Goal: Information Seeking & Learning: Find specific fact

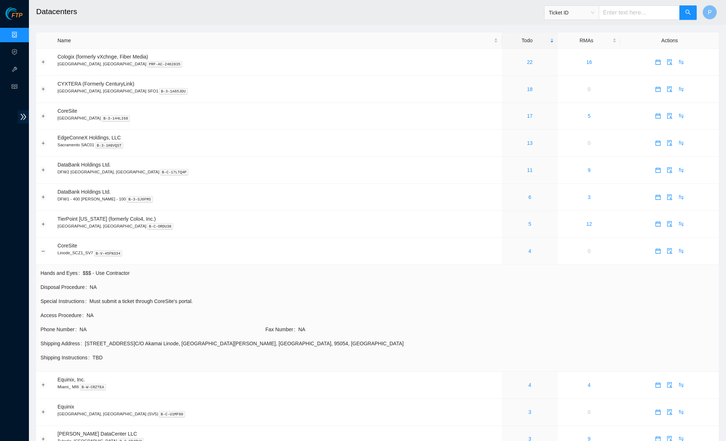
scroll to position [50, 0]
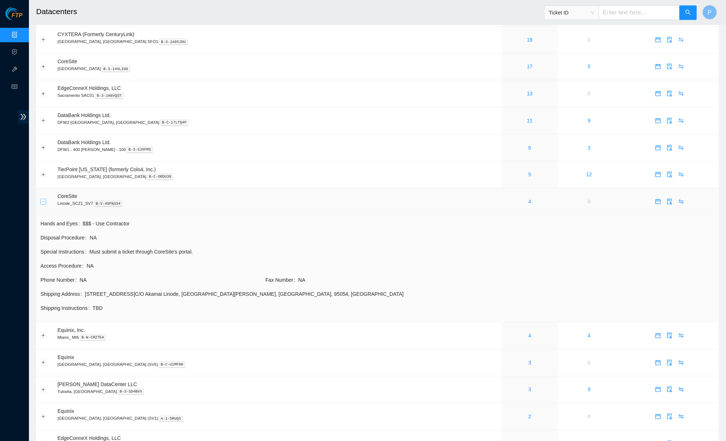
click at [40, 199] on button "Collapse row" at bounding box center [43, 202] width 6 height 6
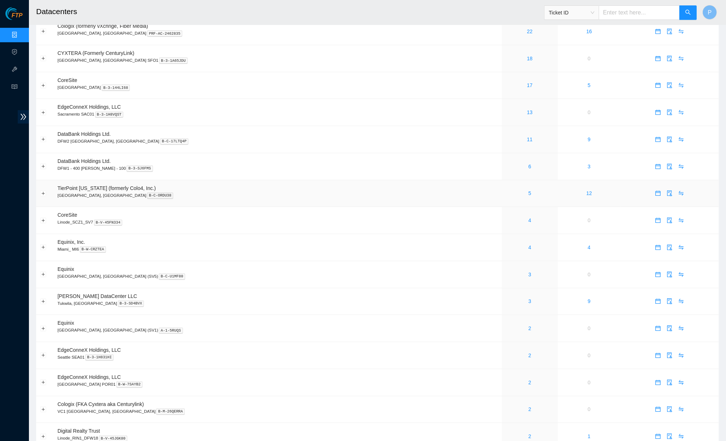
scroll to position [0, 0]
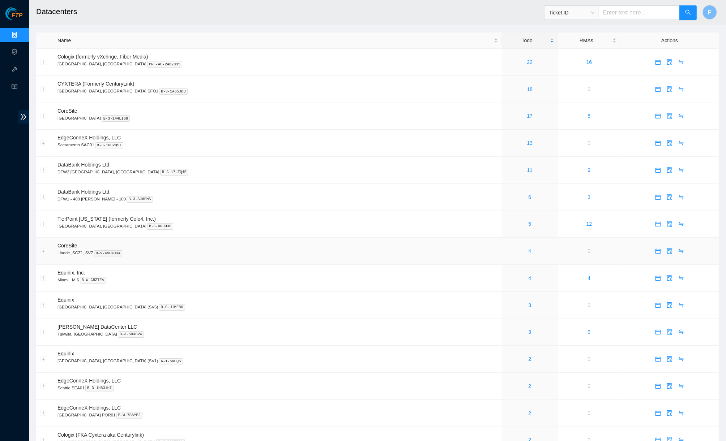
click at [528, 249] on link "4" at bounding box center [529, 251] width 3 height 6
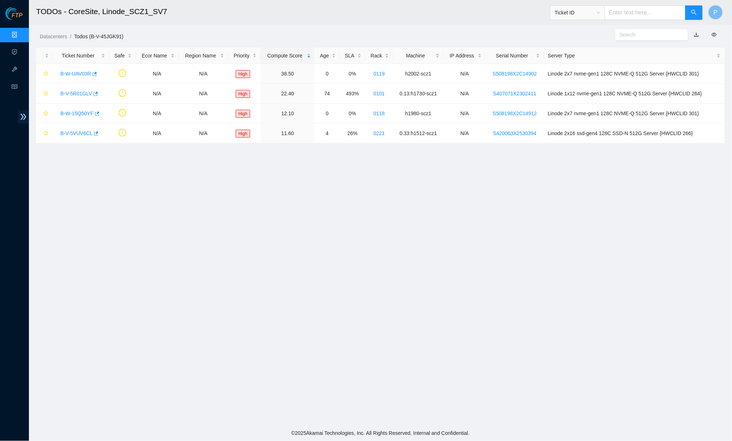
click at [697, 36] on link "button" at bounding box center [696, 35] width 5 height 6
click at [73, 75] on link "B-W-UAV03R" at bounding box center [75, 74] width 31 height 6
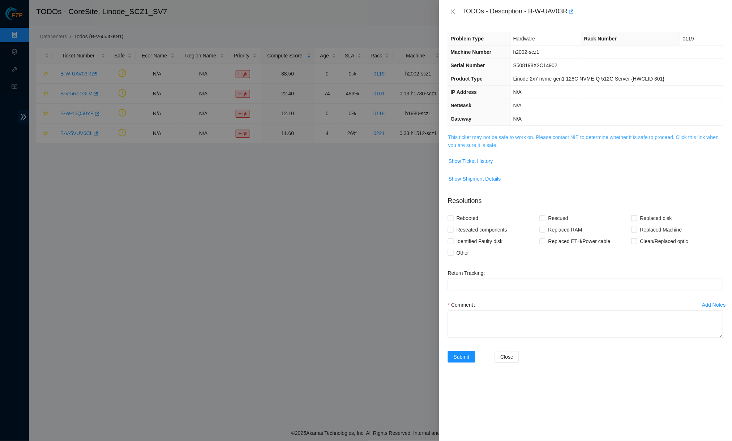
click at [533, 134] on link "This ticket may not be safe to work on. Please contact NIE to determine whether…" at bounding box center [583, 141] width 271 height 14
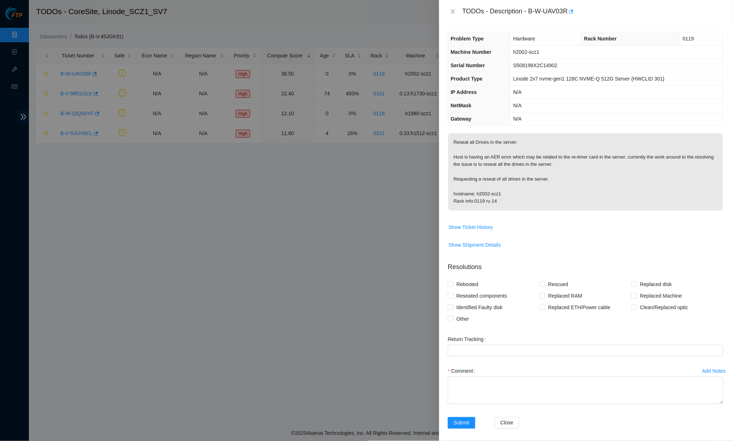
drag, startPoint x: 449, startPoint y: 11, endPoint x: 445, endPoint y: 7, distance: 6.6
click at [449, 11] on button "Close" at bounding box center [453, 11] width 10 height 7
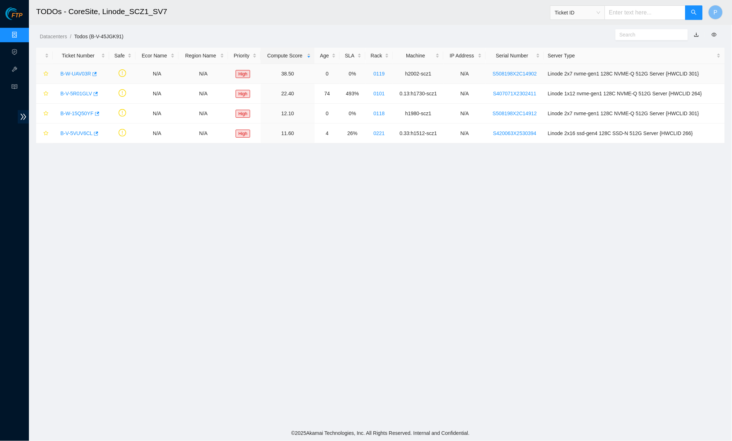
click at [84, 73] on link "B-W-UAV03R" at bounding box center [75, 74] width 31 height 6
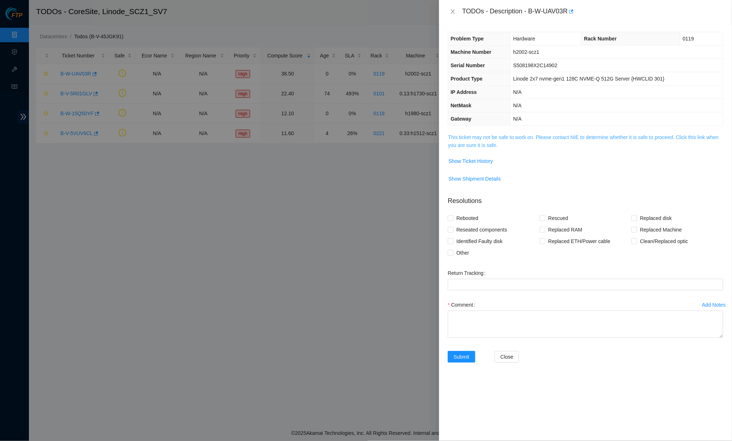
click at [519, 134] on link "This ticket may not be safe to work on. Please contact NIE to determine whether…" at bounding box center [583, 141] width 271 height 14
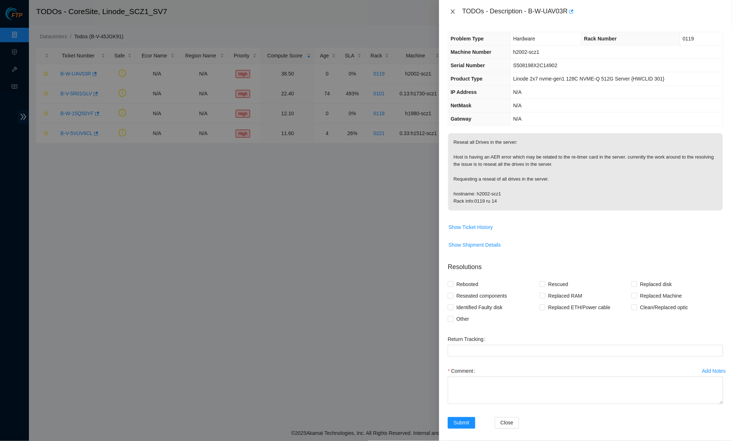
click at [456, 13] on icon "close" at bounding box center [453, 12] width 6 height 6
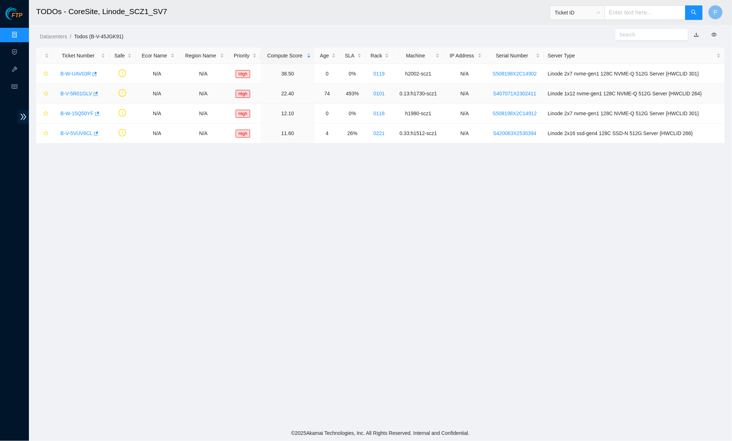
click at [78, 93] on link "B-V-5R01GLV" at bounding box center [76, 94] width 32 height 6
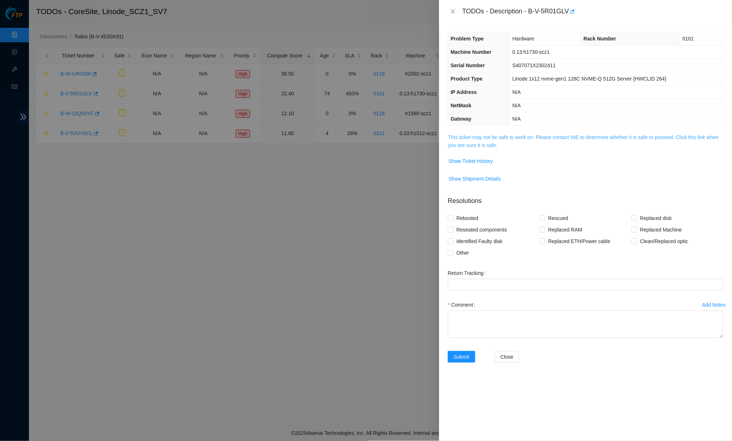
click at [483, 143] on link "This ticket may not be safe to work on. Please contact NIE to determine whether…" at bounding box center [583, 141] width 271 height 14
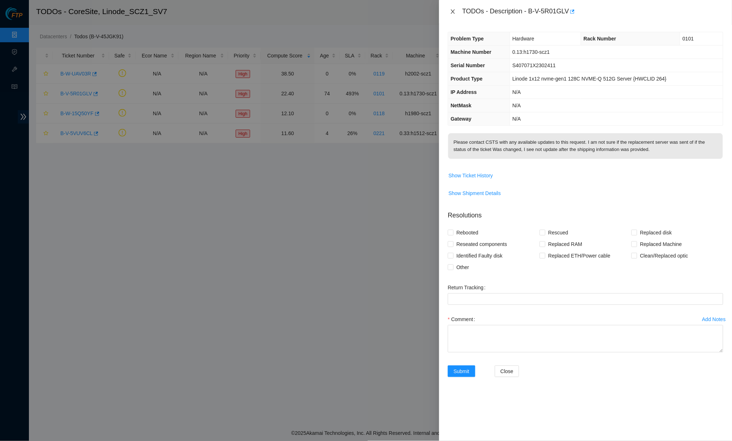
click at [451, 13] on icon "close" at bounding box center [453, 12] width 6 height 6
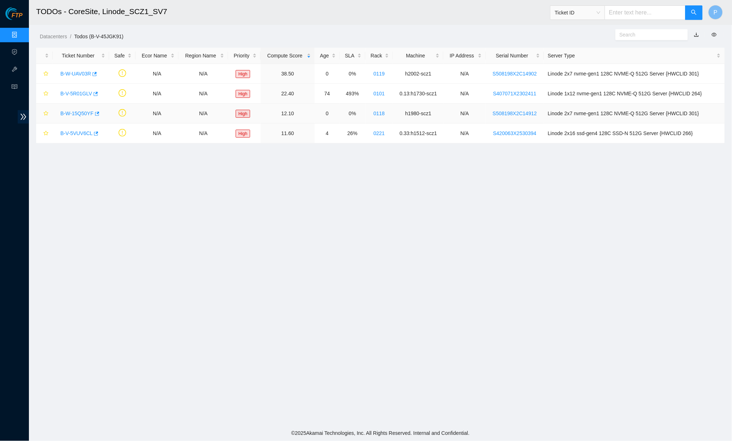
click at [76, 111] on link "B-W-15Q50YF" at bounding box center [76, 114] width 33 height 6
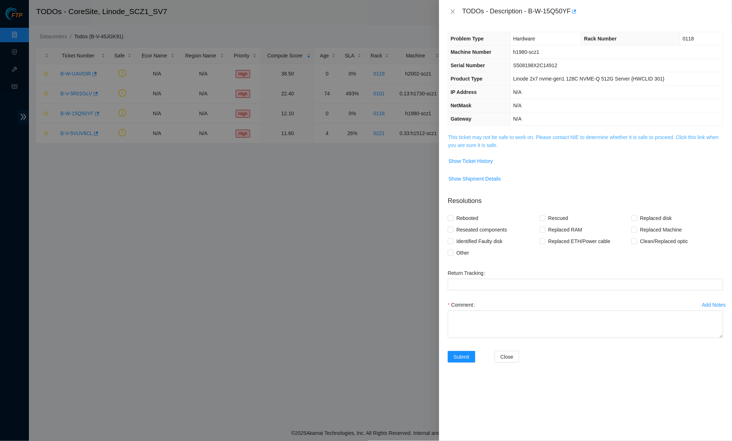
click at [469, 146] on link "This ticket may not be safe to work on. Please contact NIE to determine whether…" at bounding box center [583, 141] width 271 height 14
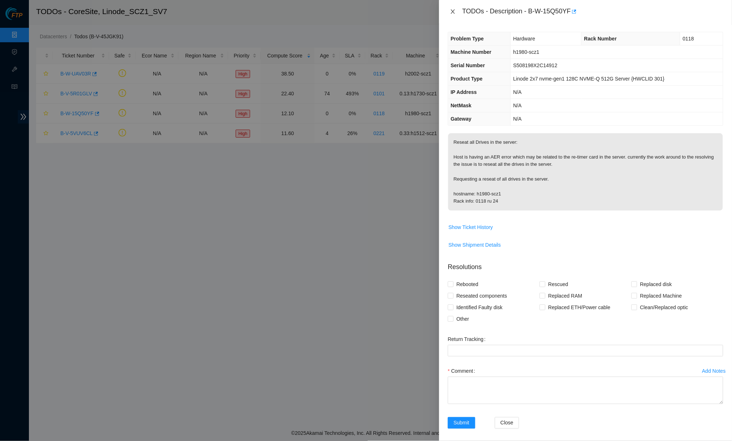
click at [453, 10] on icon "close" at bounding box center [453, 12] width 6 height 6
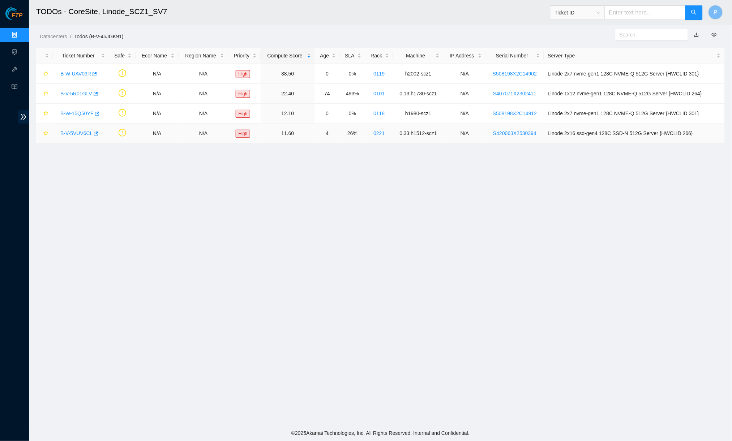
click at [72, 134] on link "B-V-5VUV6CL" at bounding box center [76, 134] width 32 height 6
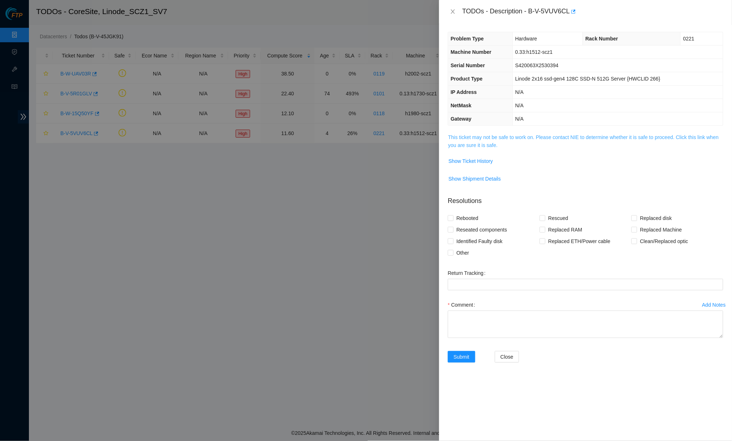
click at [512, 136] on link "This ticket may not be safe to work on. Please contact NIE to determine whether…" at bounding box center [583, 141] width 271 height 14
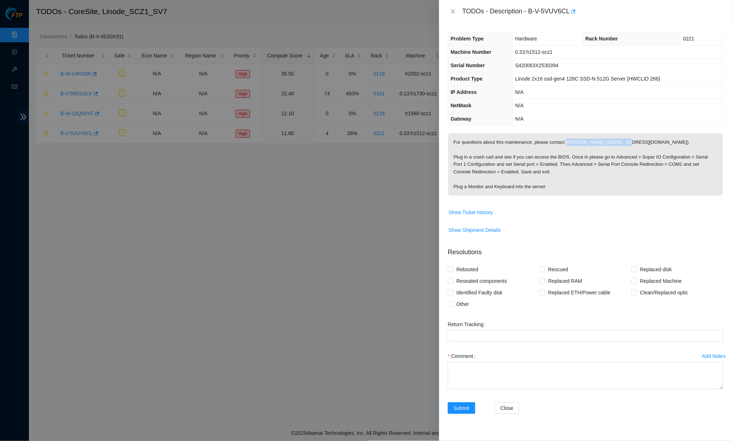
drag, startPoint x: 576, startPoint y: 140, endPoint x: 635, endPoint y: 140, distance: 59.7
click at [635, 140] on p "For questions about this maintenance, please contact [PERSON_NAME] ([EMAIL_ADDR…" at bounding box center [585, 164] width 275 height 63
click at [452, 10] on icon "close" at bounding box center [453, 12] width 6 height 6
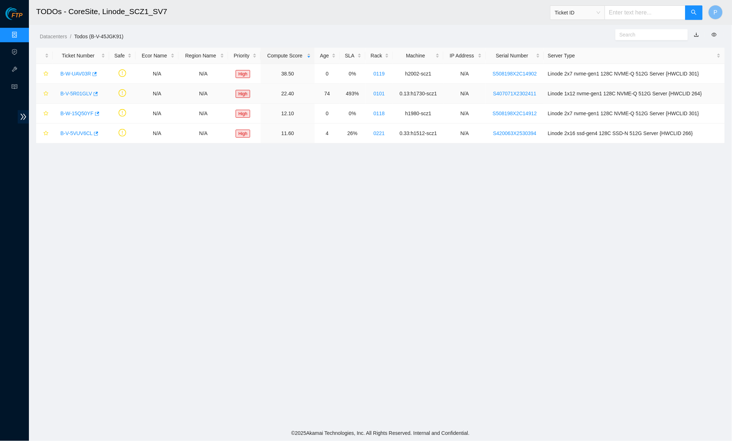
click at [79, 92] on link "B-V-5R01GLV" at bounding box center [76, 94] width 32 height 6
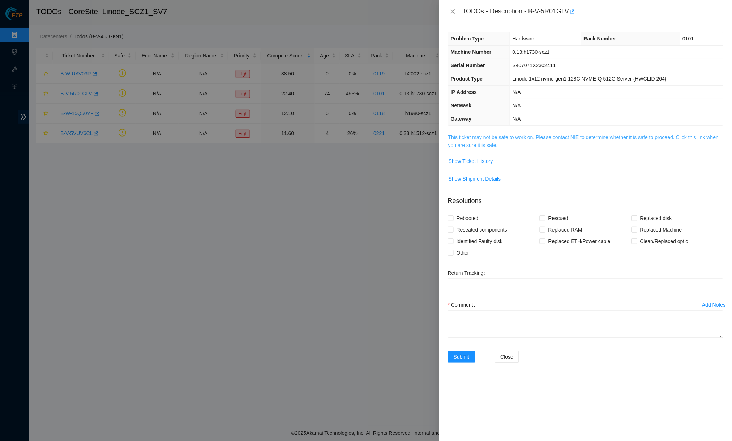
click at [493, 135] on link "This ticket may not be safe to work on. Please contact NIE to determine whether…" at bounding box center [583, 141] width 271 height 14
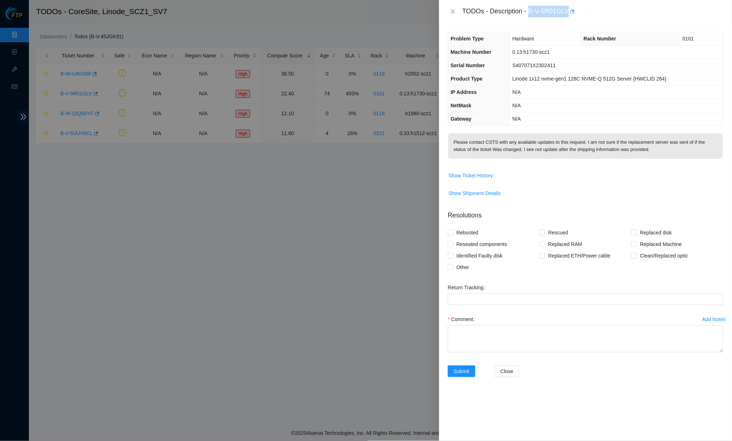
drag, startPoint x: 531, startPoint y: 9, endPoint x: 574, endPoint y: 10, distance: 42.7
click at [574, 10] on div "TODOs - Description - B-V-5R01GLV" at bounding box center [592, 12] width 261 height 12
copy div "B-V-5R01GLV"
click at [486, 174] on span "Show Ticket History" at bounding box center [471, 176] width 44 height 8
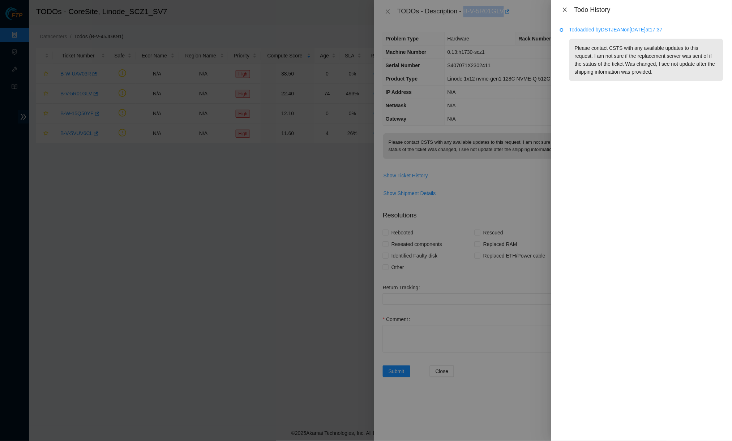
click at [563, 10] on icon "close" at bounding box center [565, 10] width 6 height 6
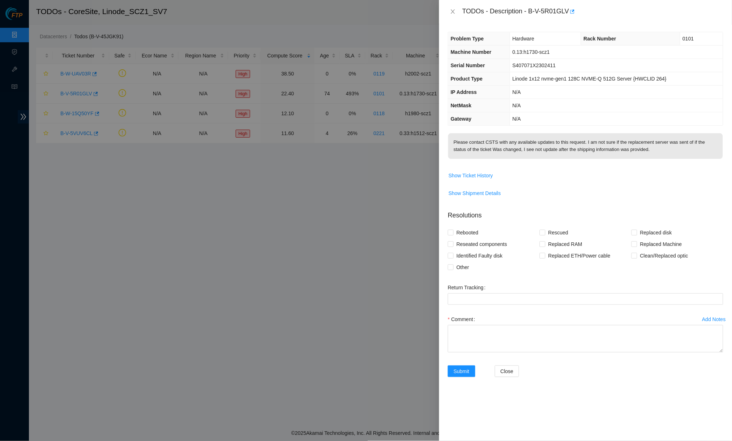
click at [564, 133] on p "Please contact CSTS with any available updates to this request. I am not sure i…" at bounding box center [585, 146] width 275 height 26
click at [454, 13] on icon "close" at bounding box center [453, 11] width 4 height 4
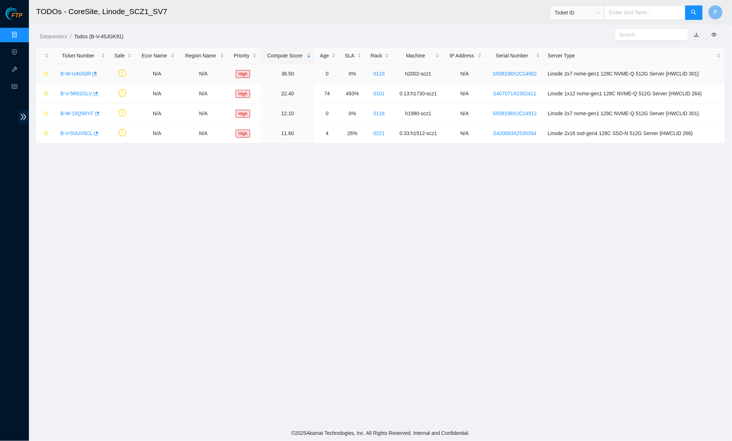
click at [81, 71] on link "B-W-UAV03R" at bounding box center [75, 74] width 31 height 6
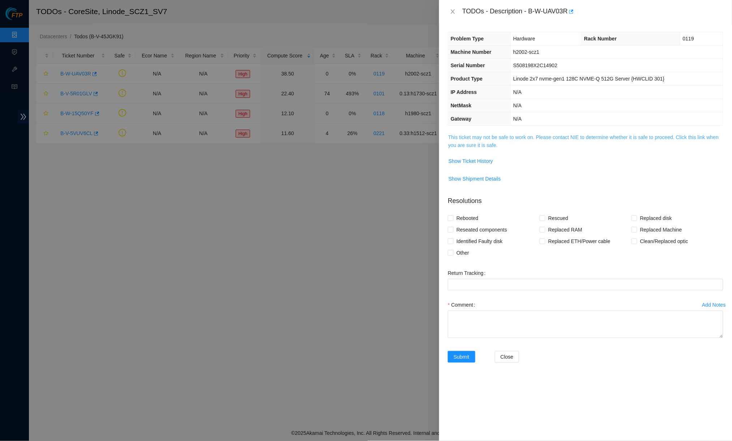
click at [505, 142] on link "This ticket may not be safe to work on. Please contact NIE to determine whether…" at bounding box center [583, 141] width 271 height 14
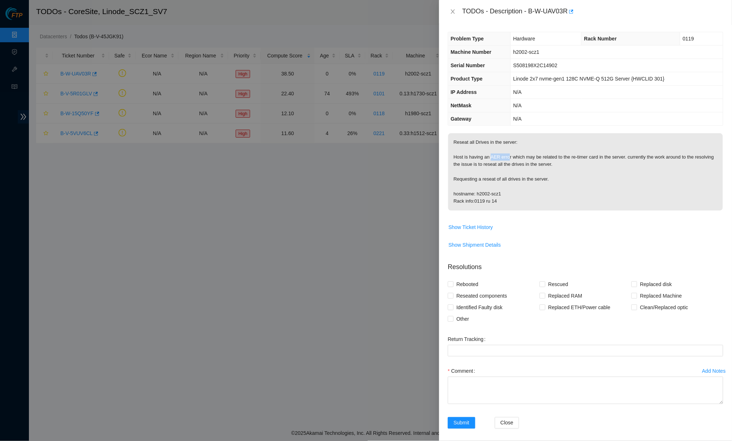
drag, startPoint x: 494, startPoint y: 153, endPoint x: 513, endPoint y: 153, distance: 18.8
click at [513, 153] on p "Reseat all Drives in the server: Host is having an AER error which may be relat…" at bounding box center [585, 171] width 275 height 77
click at [452, 12] on icon "close" at bounding box center [453, 12] width 6 height 6
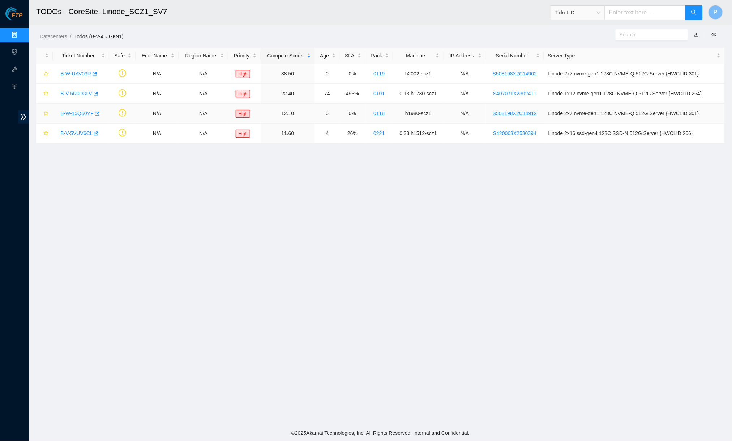
click at [78, 112] on link "B-W-15Q50YF" at bounding box center [76, 114] width 33 height 6
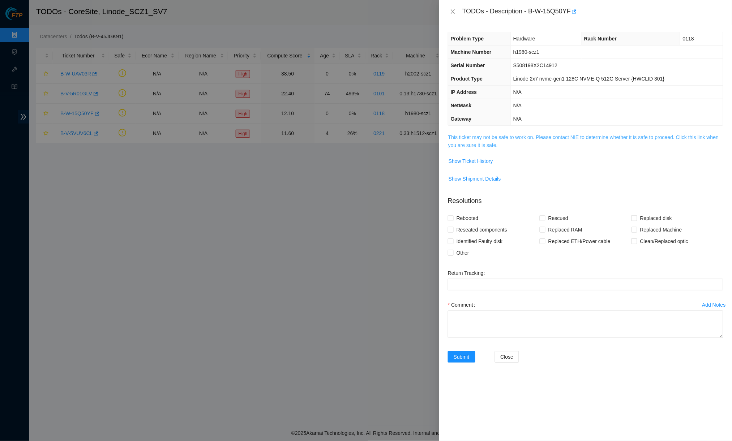
click at [484, 135] on link "This ticket may not be safe to work on. Please contact NIE to determine whether…" at bounding box center [583, 141] width 271 height 14
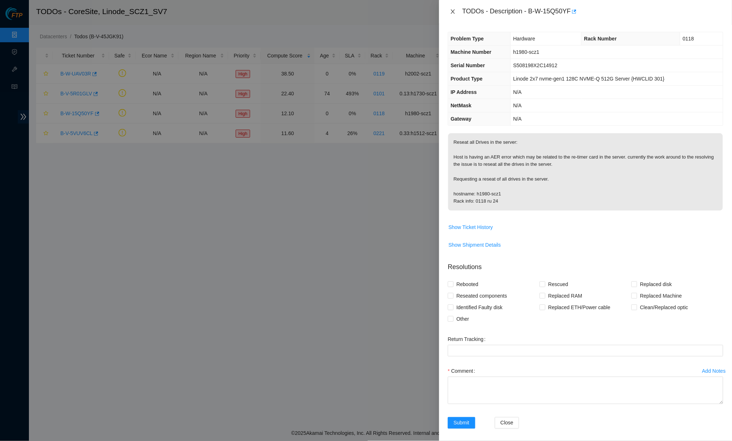
click at [456, 13] on button "Close" at bounding box center [453, 11] width 10 height 7
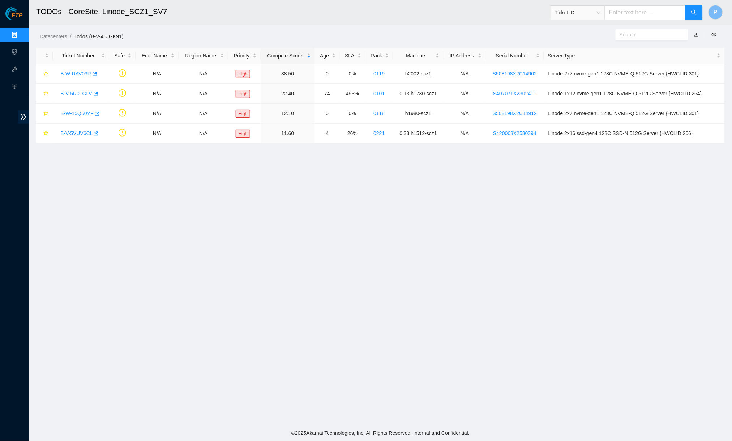
click at [21, 34] on link "Data Centers" at bounding box center [36, 35] width 30 height 6
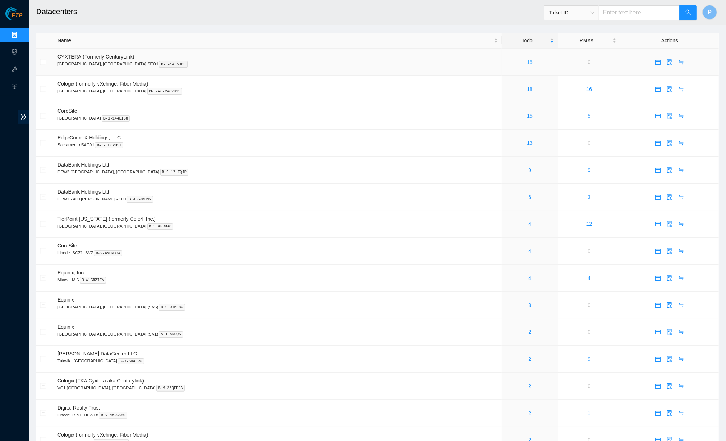
click at [527, 63] on link "18" at bounding box center [530, 62] width 6 height 6
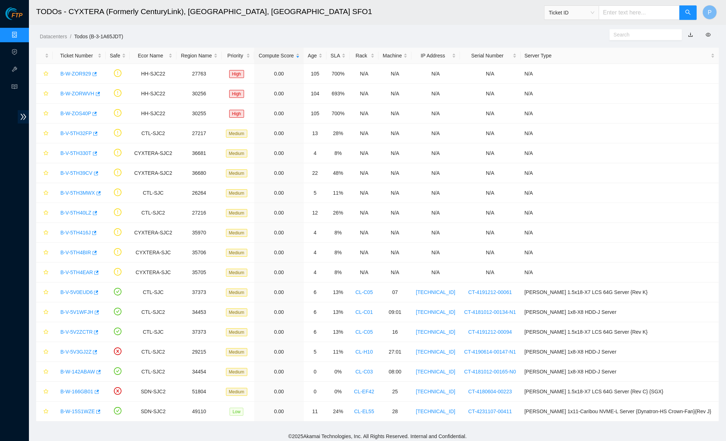
click at [688, 32] on link "button" at bounding box center [690, 35] width 5 height 6
click at [21, 32] on link "Data Centers" at bounding box center [36, 35] width 30 height 6
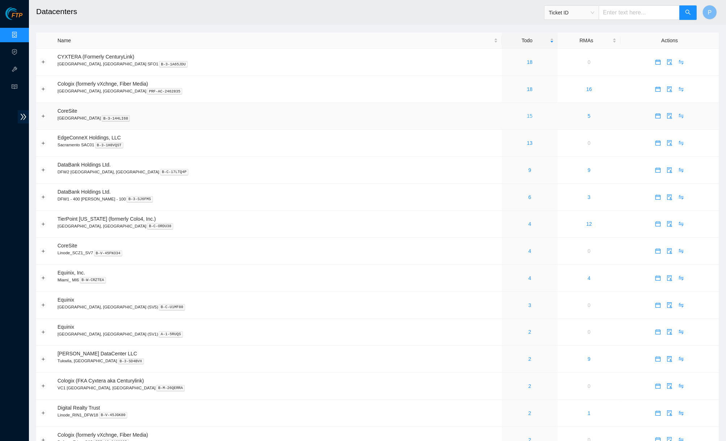
click at [527, 113] on link "15" at bounding box center [530, 116] width 6 height 6
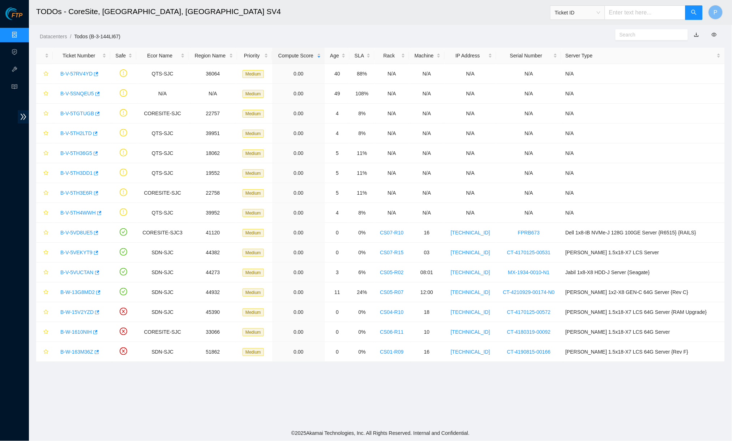
click at [694, 33] on link "button" at bounding box center [696, 35] width 5 height 6
click at [21, 34] on link "Data Centers" at bounding box center [36, 35] width 30 height 6
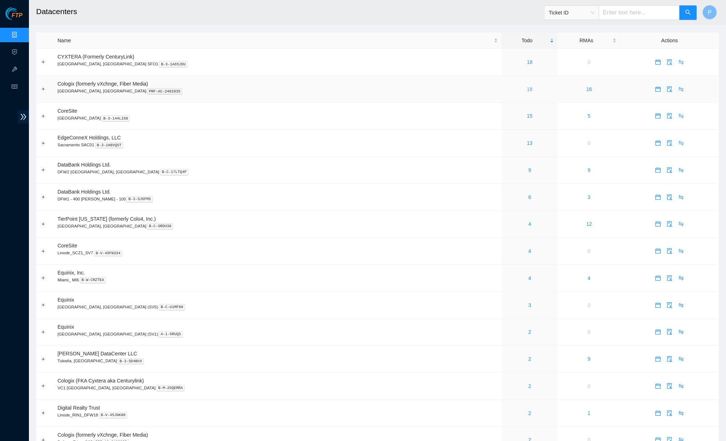
click at [527, 87] on link "18" at bounding box center [530, 89] width 6 height 6
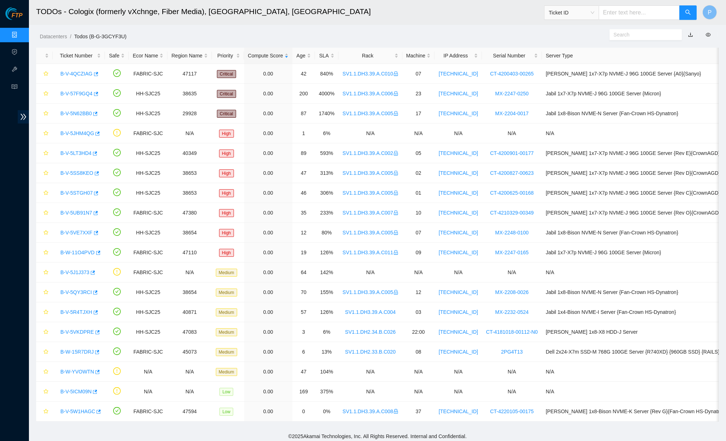
click at [690, 35] on link "button" at bounding box center [690, 35] width 5 height 6
click at [21, 34] on link "Data Centers" at bounding box center [36, 35] width 30 height 6
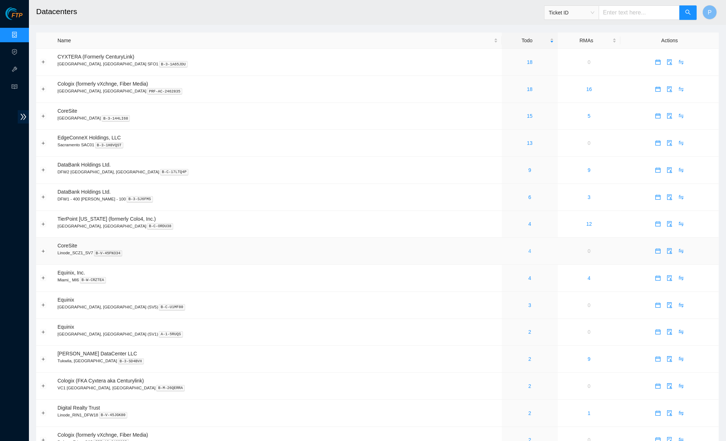
click at [528, 248] on link "4" at bounding box center [529, 251] width 3 height 6
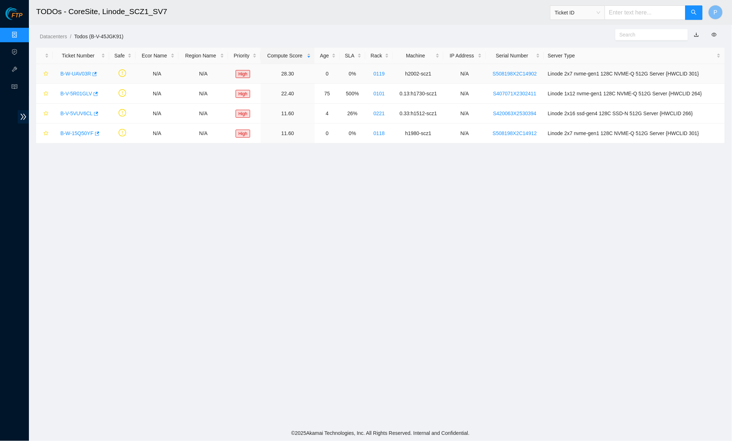
click at [72, 73] on link "B-W-UAV03R" at bounding box center [75, 74] width 31 height 6
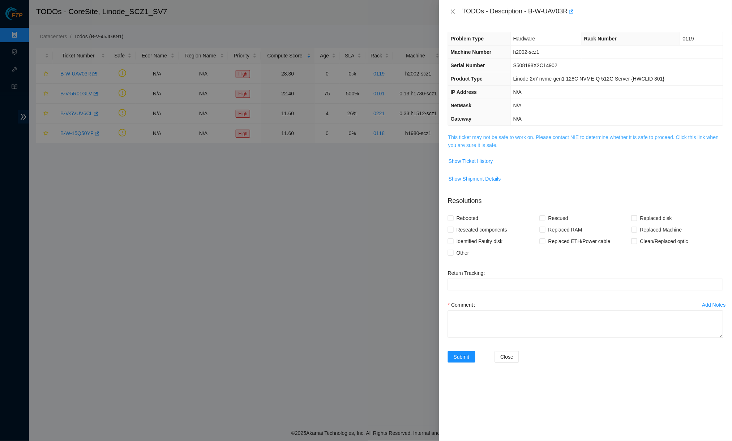
click at [512, 136] on link "This ticket may not be safe to work on. Please contact NIE to determine whether…" at bounding box center [583, 141] width 271 height 14
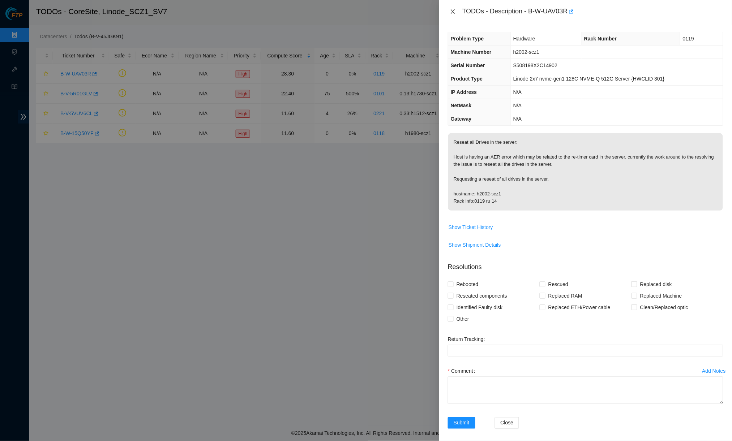
click at [456, 12] on button "Close" at bounding box center [453, 11] width 10 height 7
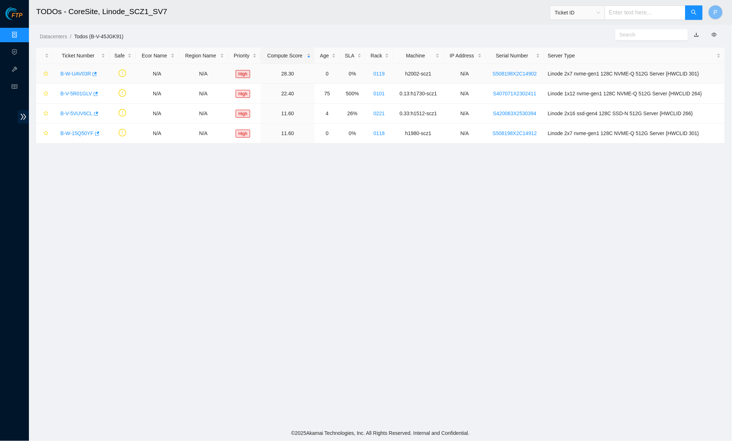
click at [83, 71] on link "B-W-UAV03R" at bounding box center [75, 74] width 31 height 6
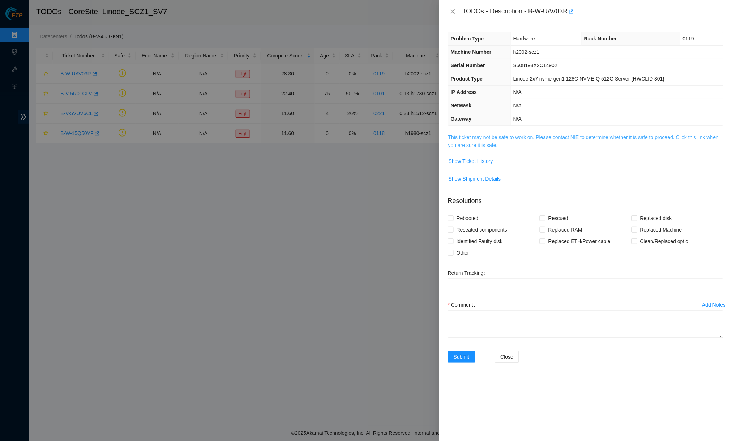
click at [476, 145] on link "This ticket may not be safe to work on. Please contact NIE to determine whether…" at bounding box center [583, 141] width 271 height 14
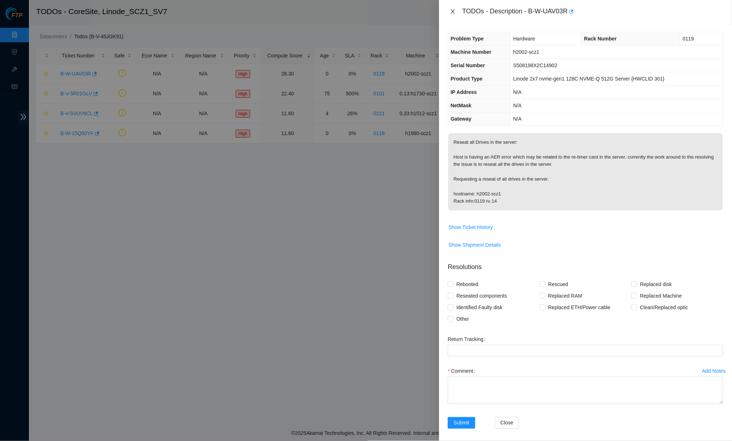
click at [455, 10] on icon "close" at bounding box center [453, 12] width 6 height 6
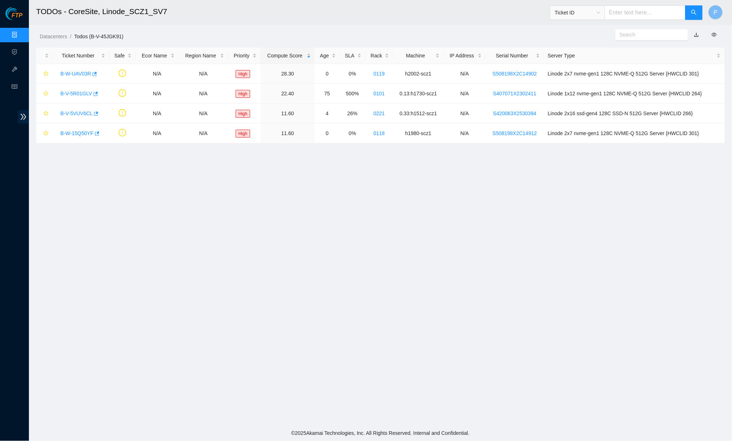
click at [21, 37] on link "Data Centers" at bounding box center [36, 35] width 30 height 6
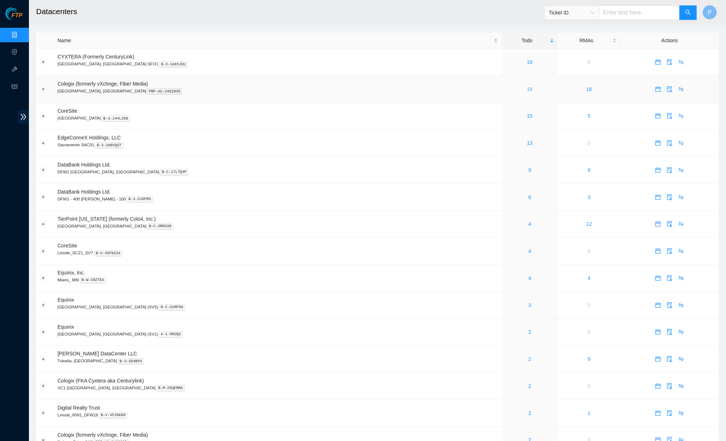
click at [527, 87] on link "18" at bounding box center [530, 89] width 6 height 6
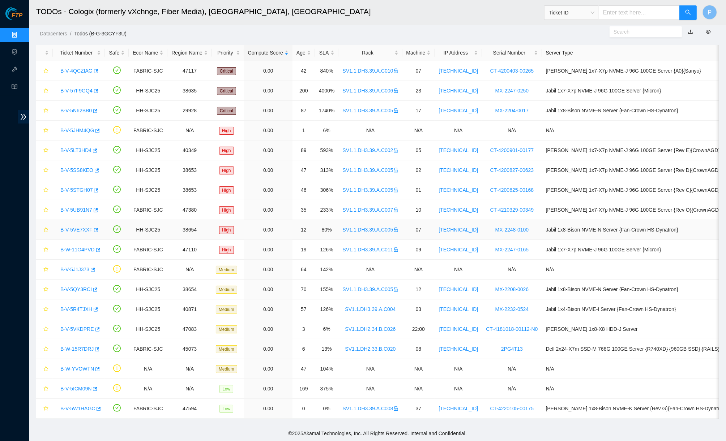
scroll to position [7, 0]
click at [392, 49] on div "Rack" at bounding box center [370, 53] width 56 height 8
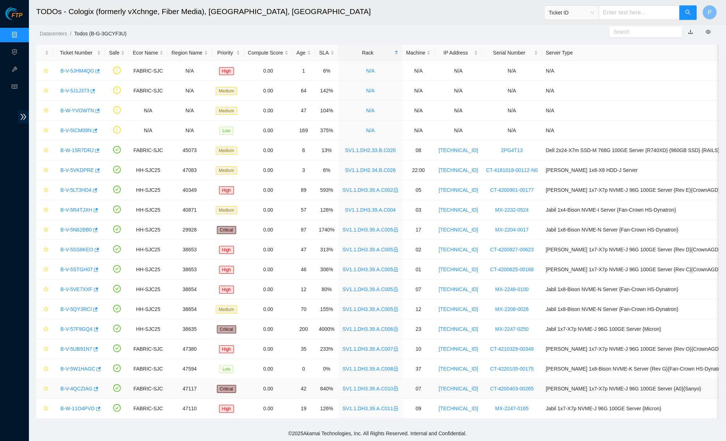
scroll to position [10, 0]
click at [74, 406] on link "B-W-11O4PVD" at bounding box center [77, 409] width 34 height 6
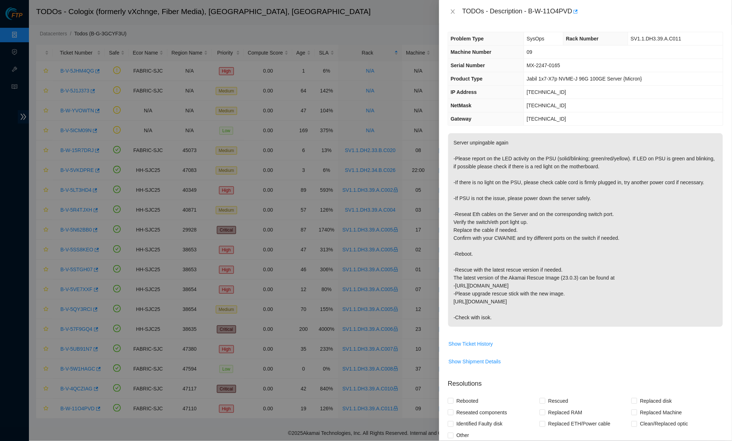
click at [583, 239] on p "Server unpingable again -Please report on the LED activity on the PSU (solid/bl…" at bounding box center [585, 230] width 275 height 194
drag, startPoint x: 626, startPoint y: 38, endPoint x: 681, endPoint y: 39, distance: 55.0
click at [681, 39] on td "SV1.1.DH3.39.A.C011" at bounding box center [675, 38] width 95 height 13
copy span "SV1.1.DH3.39.A.C011"
click at [450, 11] on icon "close" at bounding box center [453, 12] width 6 height 6
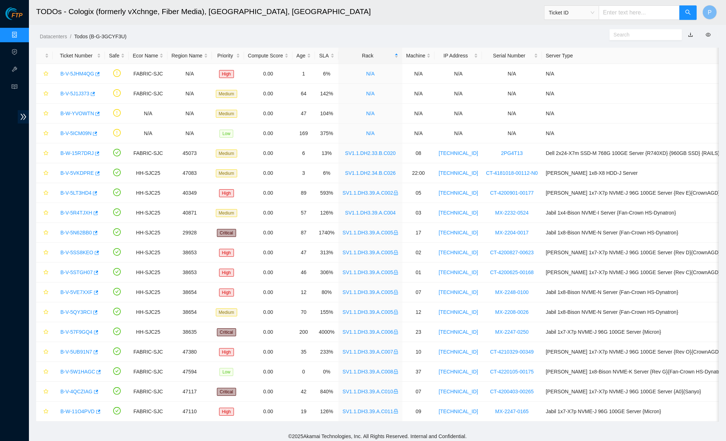
scroll to position [10, 0]
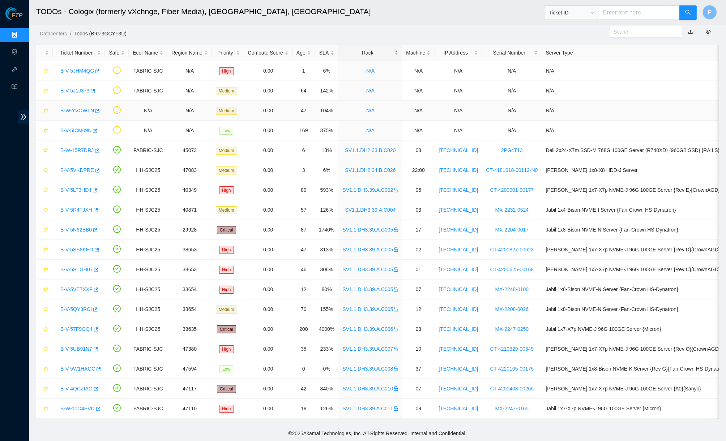
click at [459, 101] on td "N/A" at bounding box center [458, 111] width 47 height 20
